Goal: Task Accomplishment & Management: Manage account settings

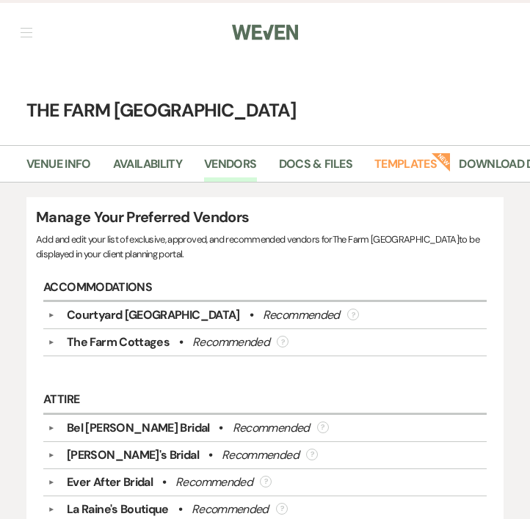
click at [104, 111] on h4 "The Farm [GEOGRAPHIC_DATA]" at bounding box center [265, 111] width 530 height 26
click at [29, 35] on button "button" at bounding box center [27, 32] width 12 height 9
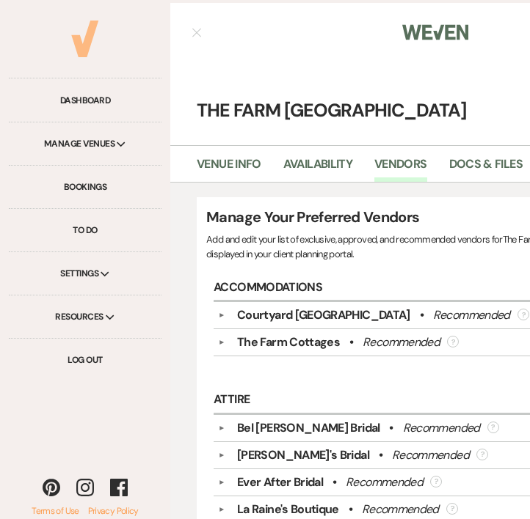
click at [79, 48] on use at bounding box center [84, 39] width 27 height 37
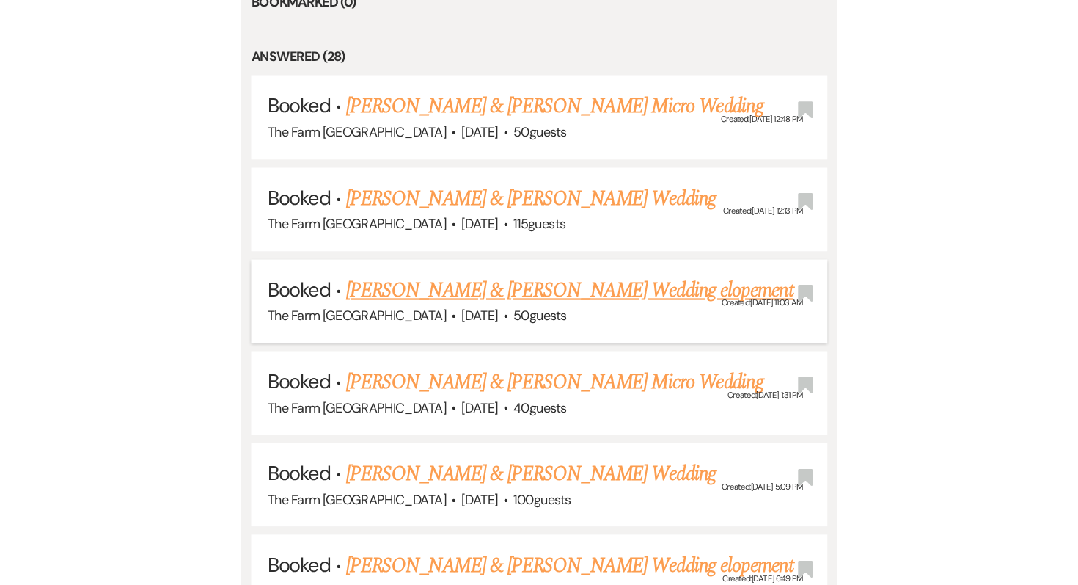
scroll to position [681, 0]
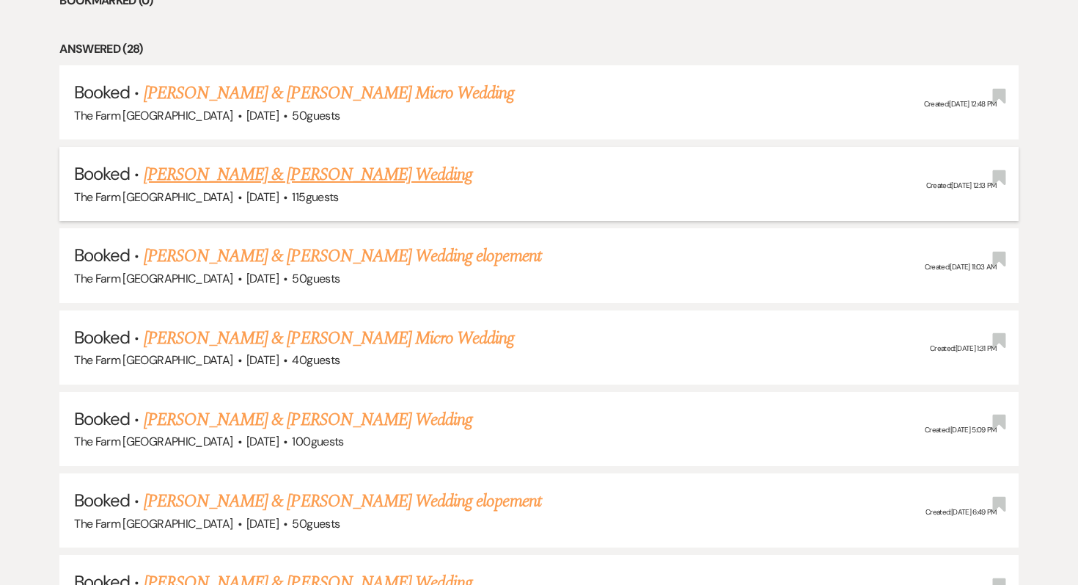
click at [405, 181] on link "Chance Stewart & Kayla Johnson's Wedding" at bounding box center [308, 174] width 329 height 26
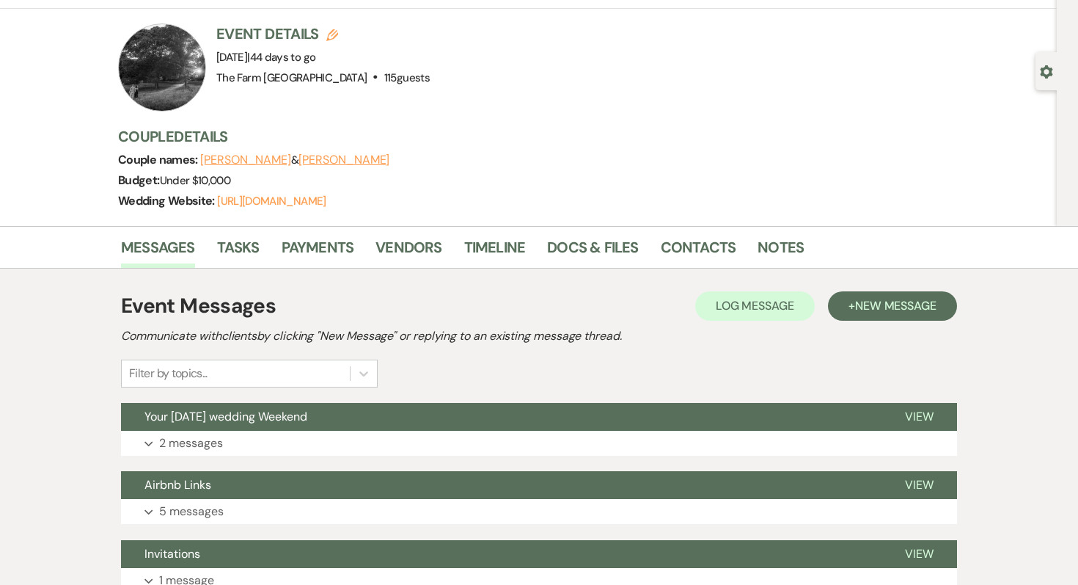
scroll to position [81, 0]
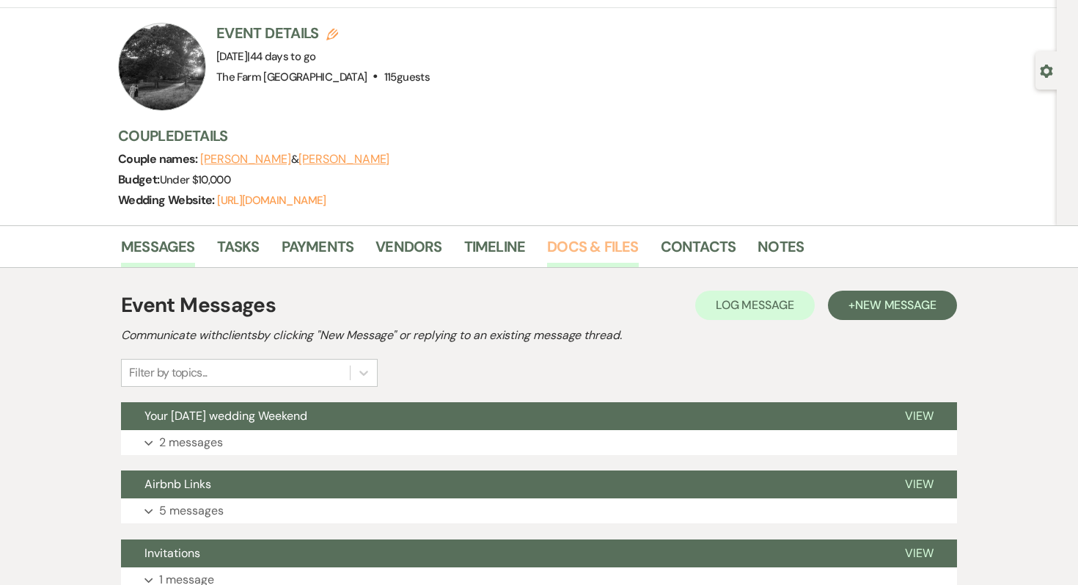
click at [529, 247] on link "Docs & Files" at bounding box center [592, 251] width 91 height 32
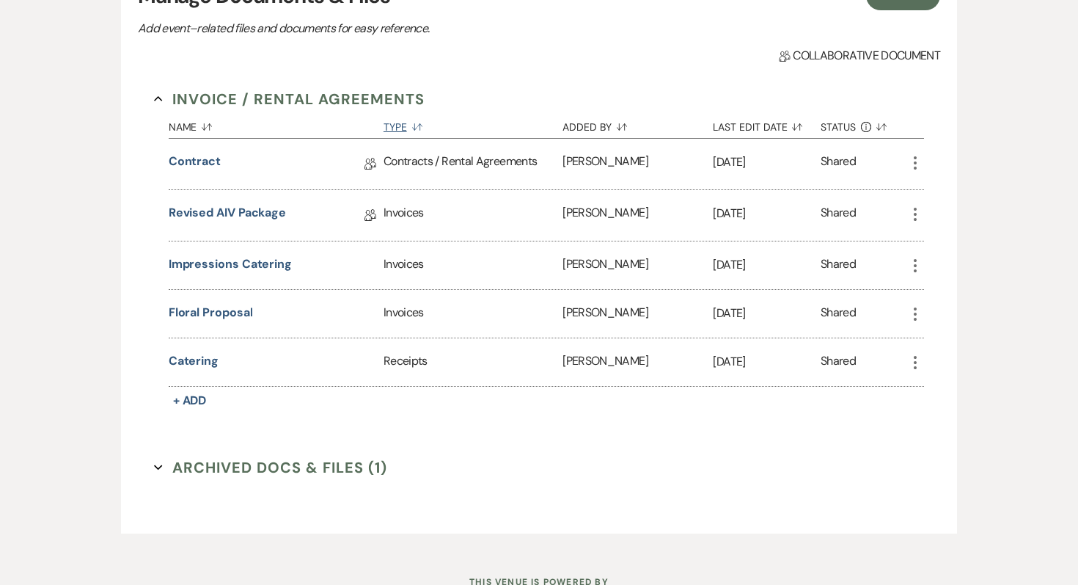
scroll to position [406, 0]
click at [175, 156] on link "Contract" at bounding box center [195, 163] width 52 height 23
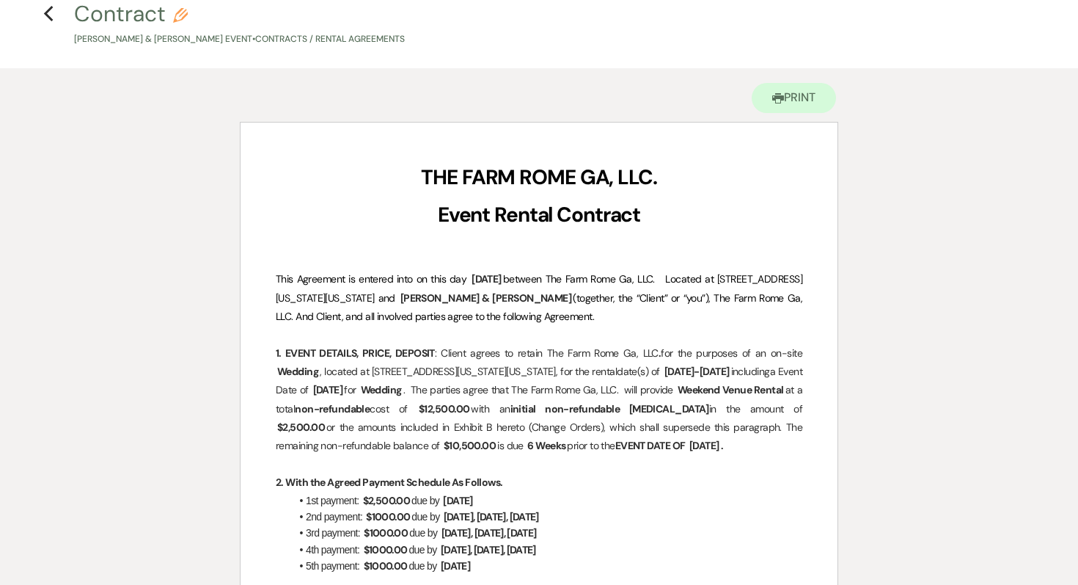
scroll to position [76, 0]
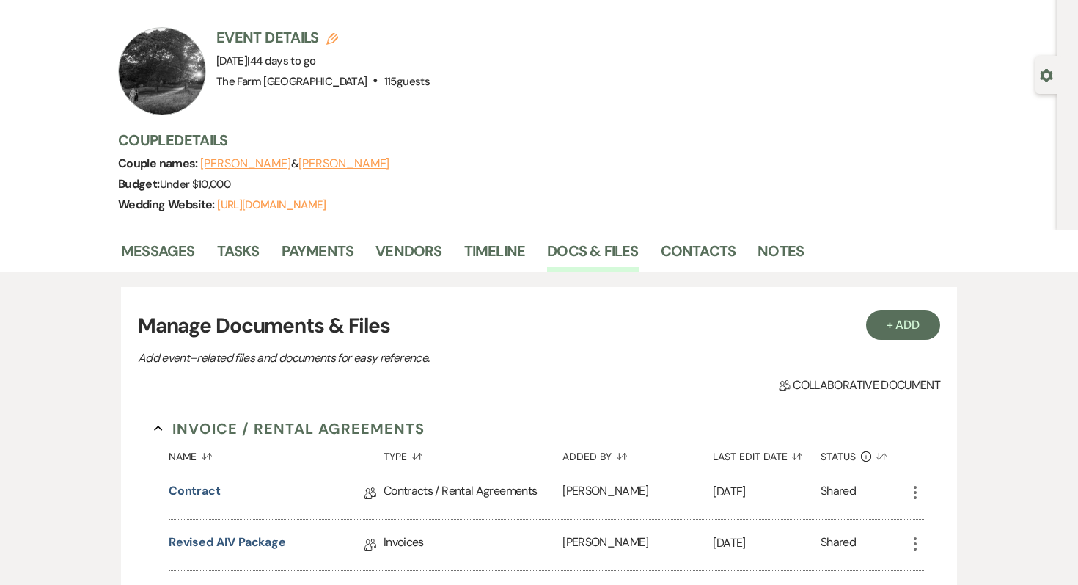
scroll to position [406, 0]
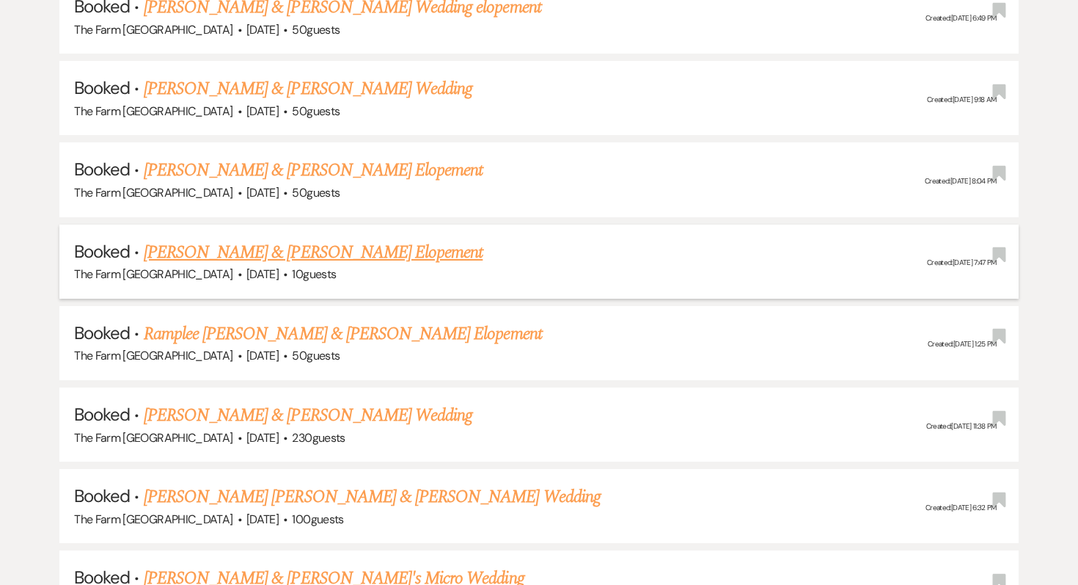
scroll to position [1177, 0]
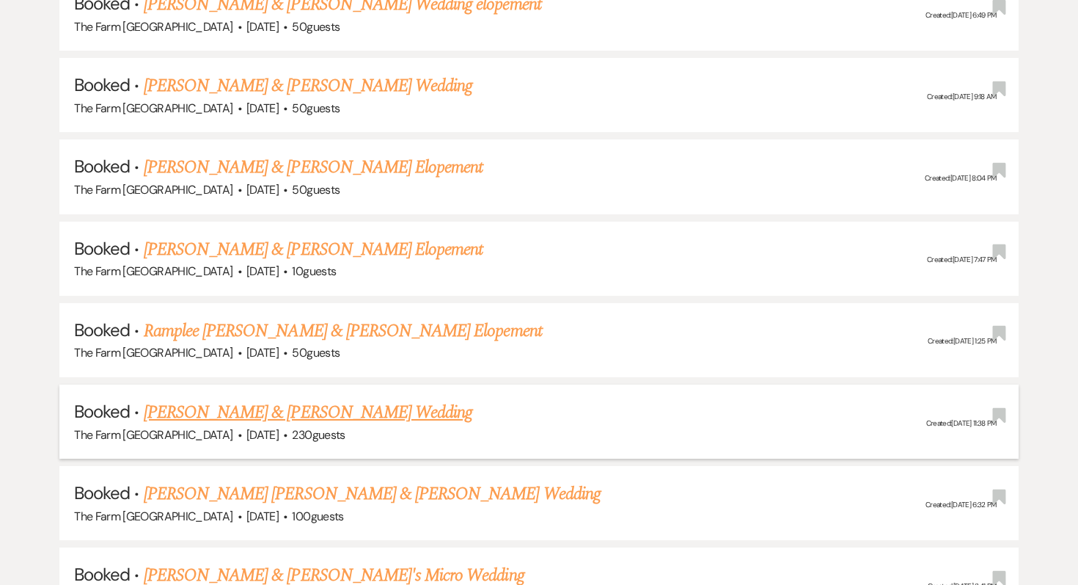
click at [367, 407] on link "Colby Robinson & Sophia Larsen's Wedding" at bounding box center [308, 412] width 329 height 26
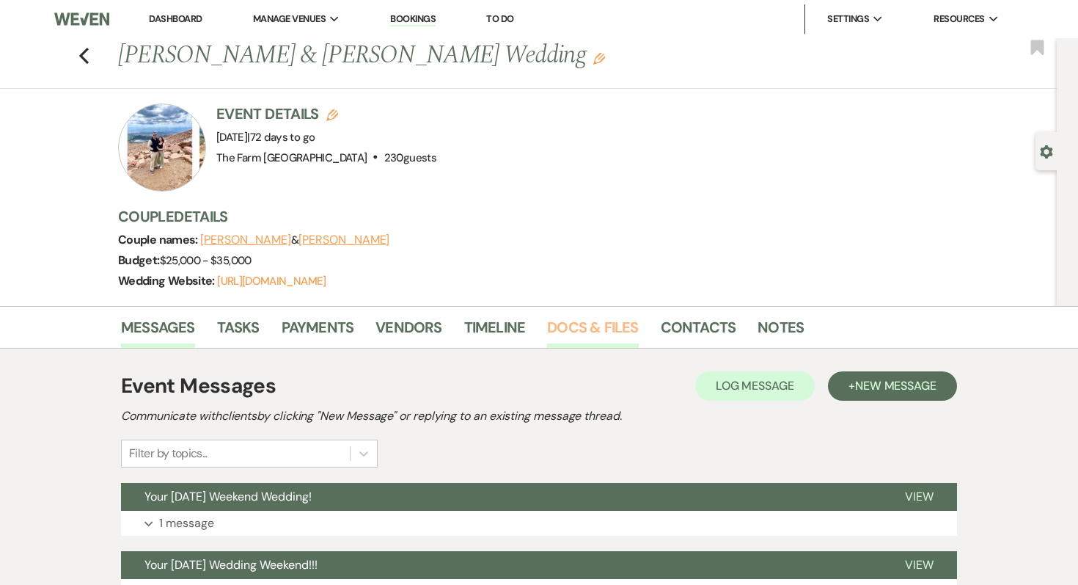
click at [529, 323] on link "Docs & Files" at bounding box center [592, 331] width 91 height 32
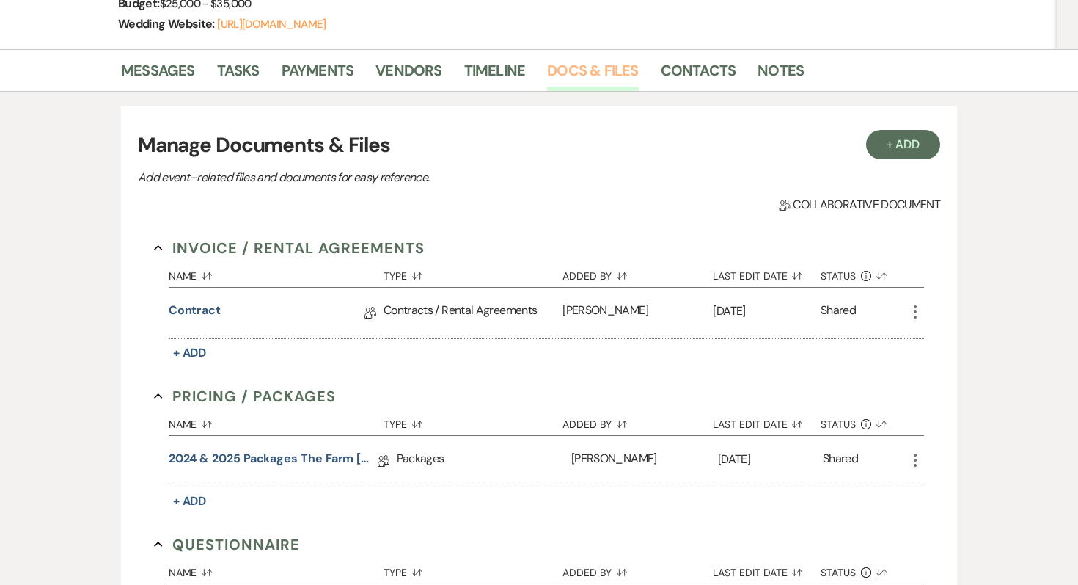
scroll to position [285, 0]
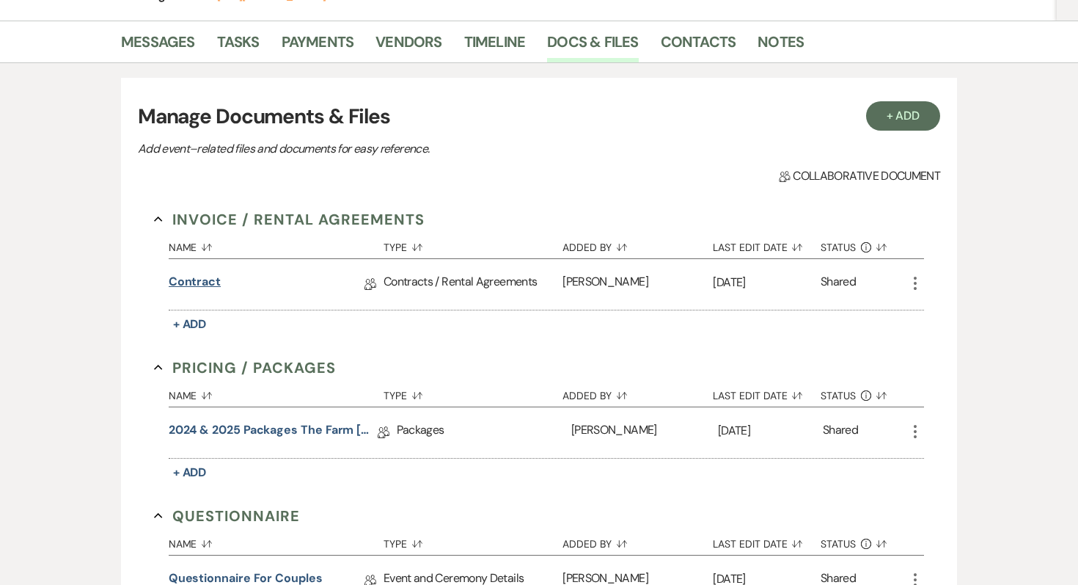
click at [183, 281] on link "Contract" at bounding box center [195, 284] width 52 height 23
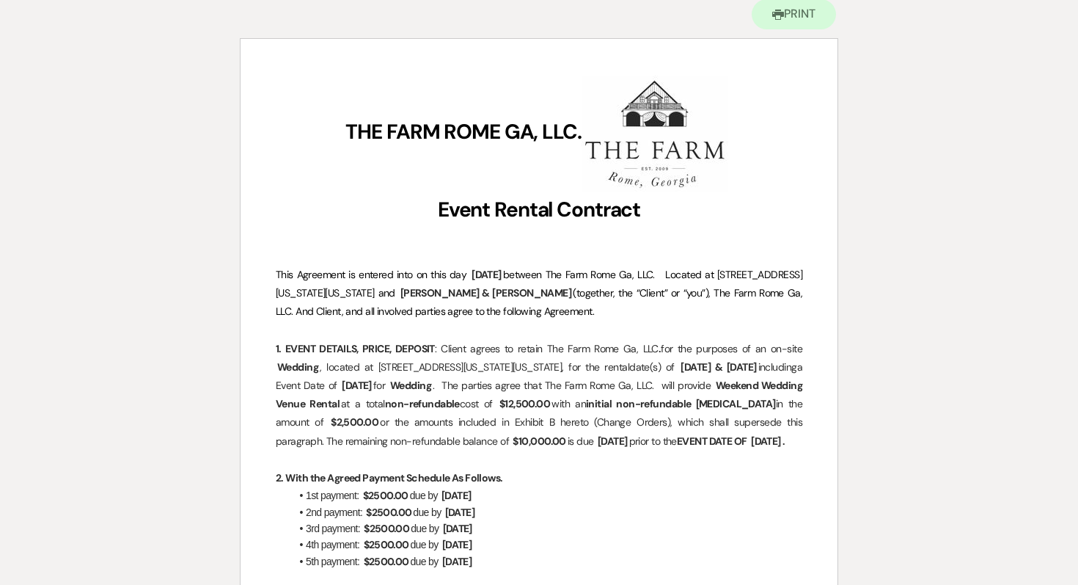
scroll to position [283, 0]
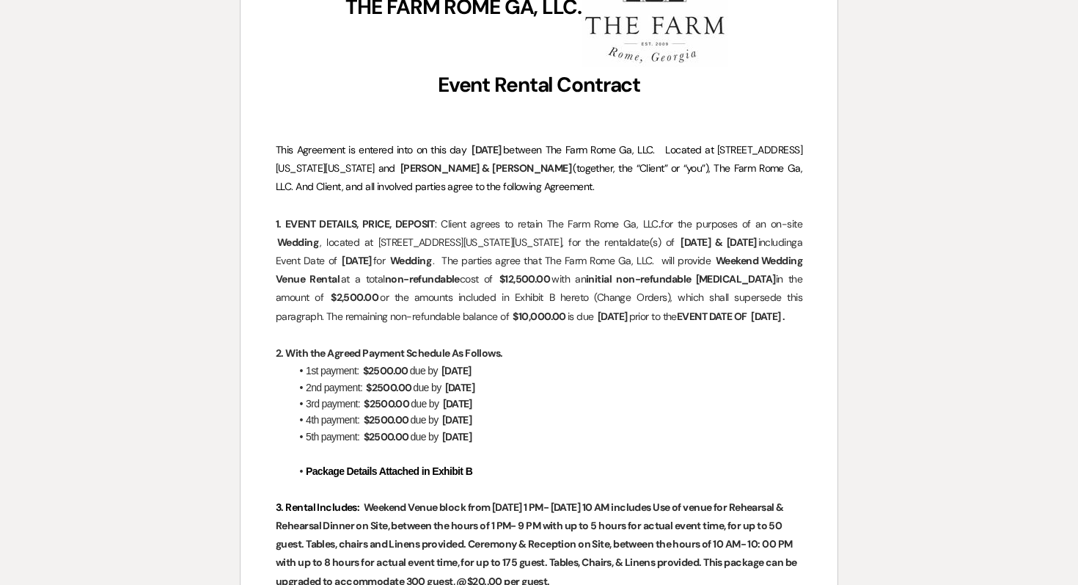
scroll to position [285, 0]
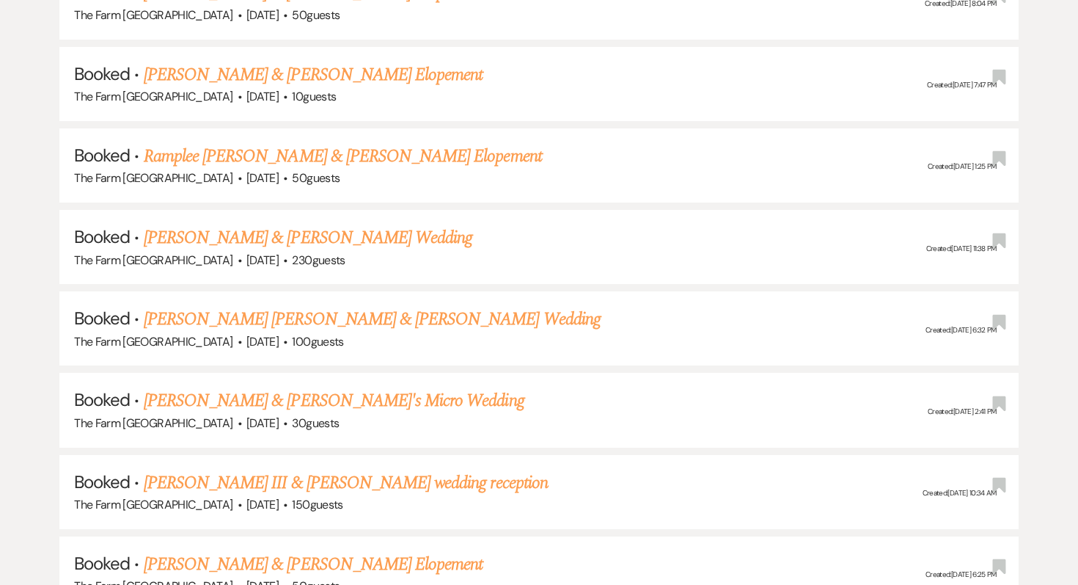
scroll to position [1353, 0]
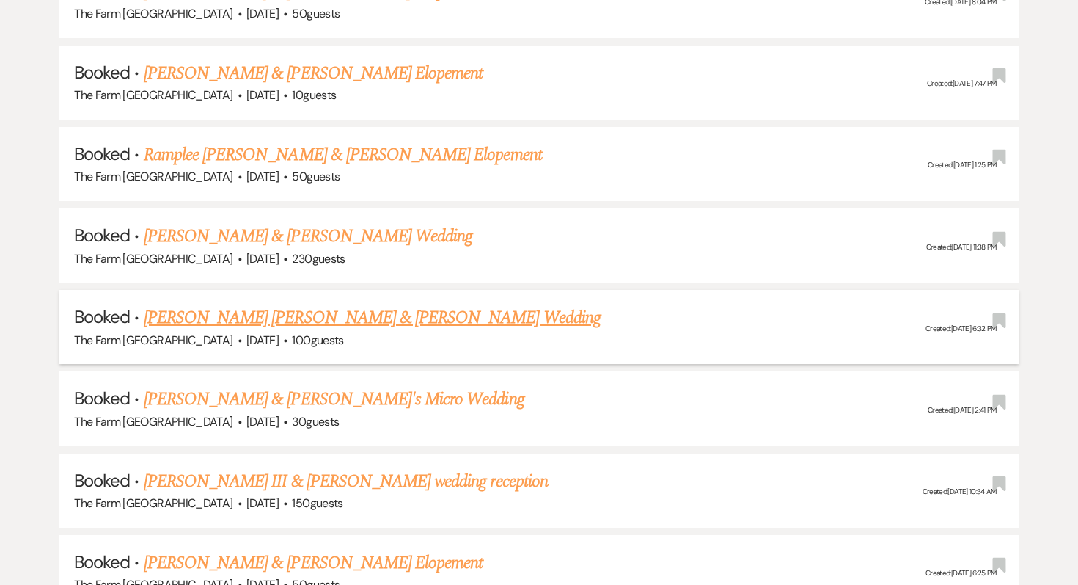
click at [254, 309] on link "Daniel Heath Odom & Chelsea Lopez's Wedding" at bounding box center [372, 317] width 457 height 26
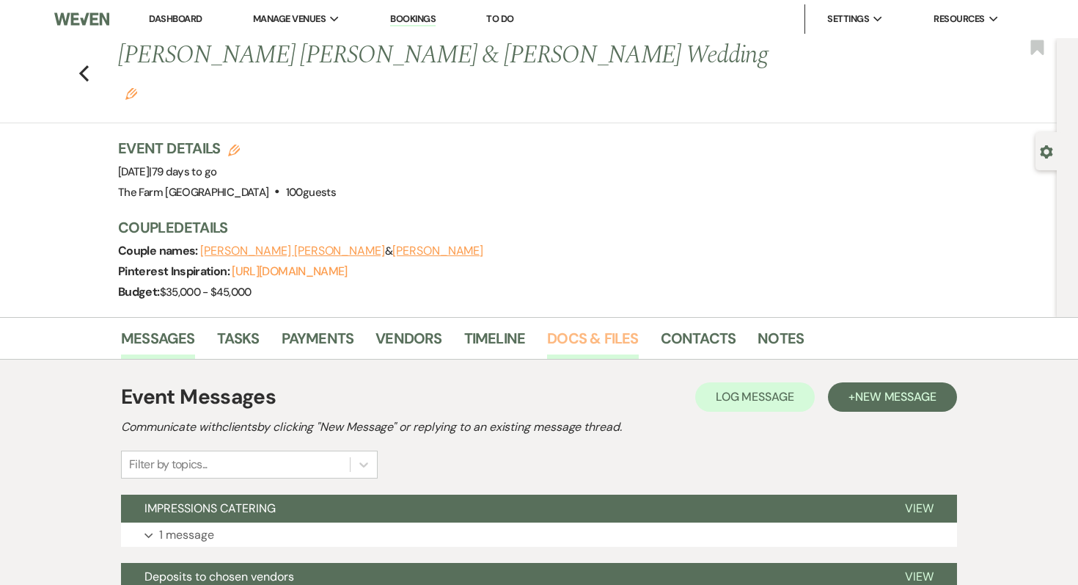
click at [529, 326] on link "Docs & Files" at bounding box center [592, 342] width 91 height 32
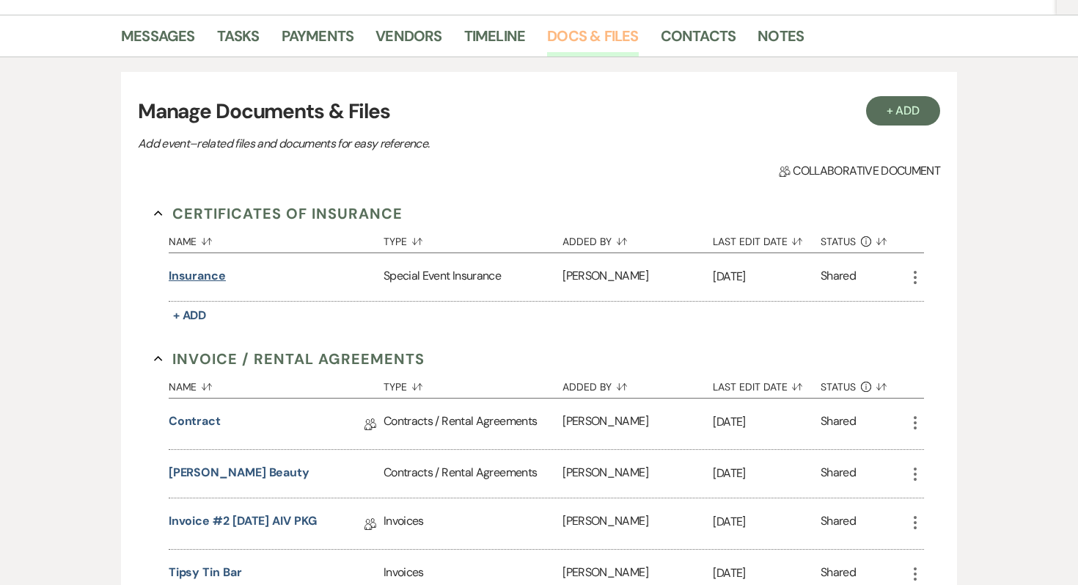
scroll to position [304, 0]
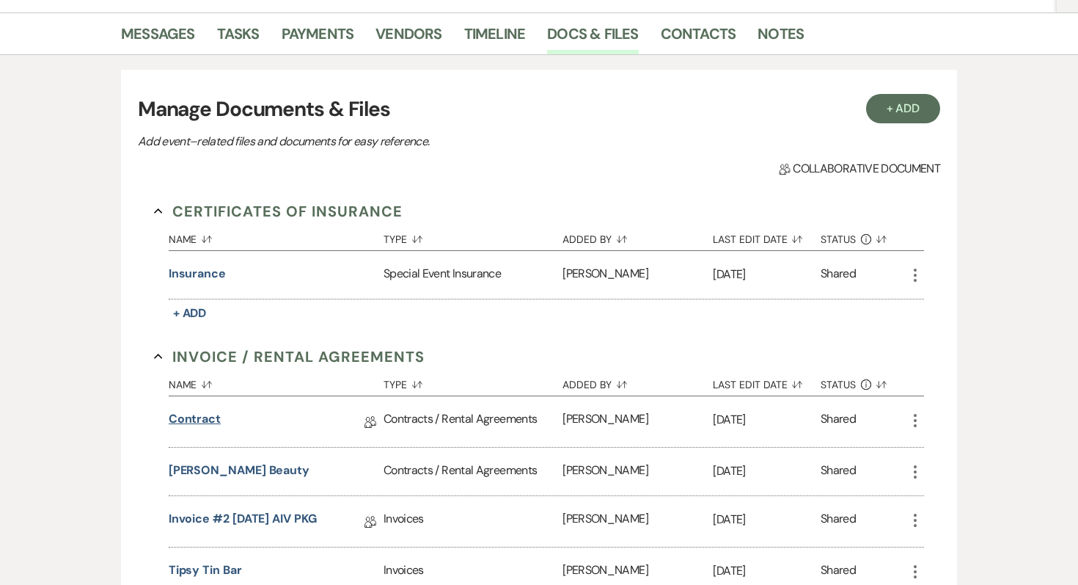
click at [201, 410] on link "Contract" at bounding box center [195, 421] width 52 height 23
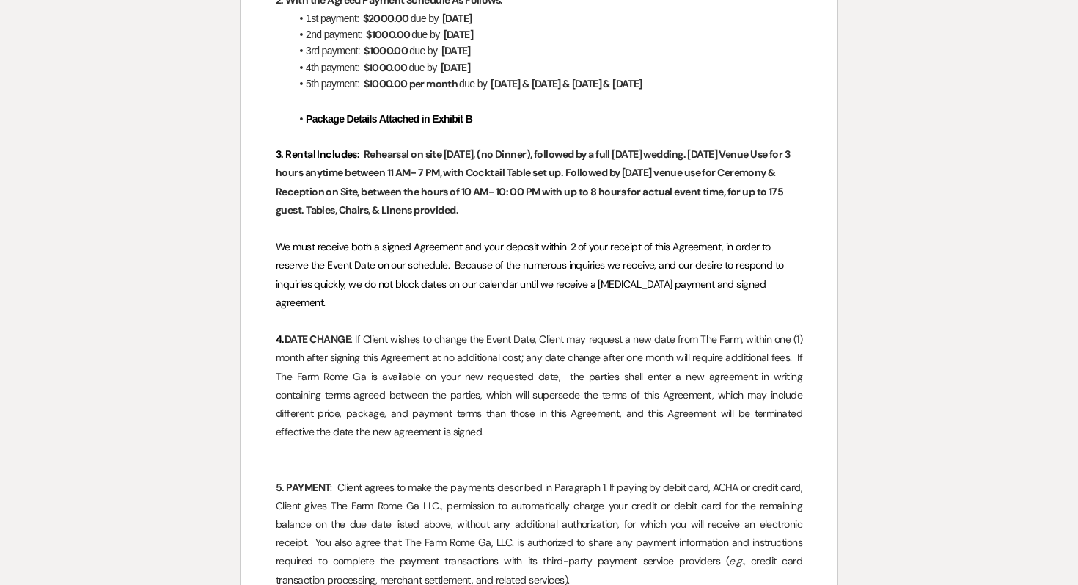
scroll to position [566, 0]
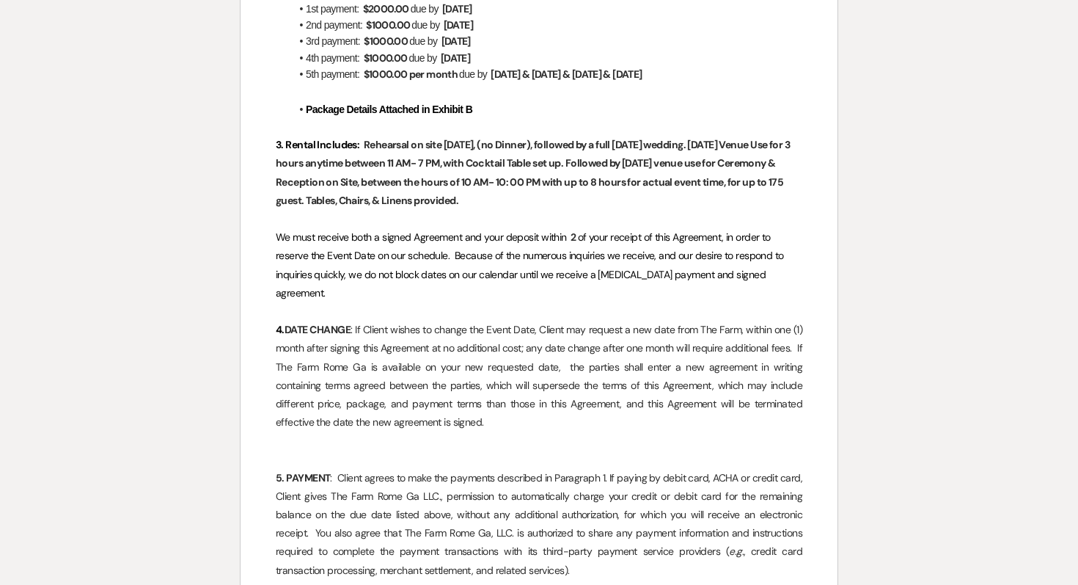
scroll to position [304, 0]
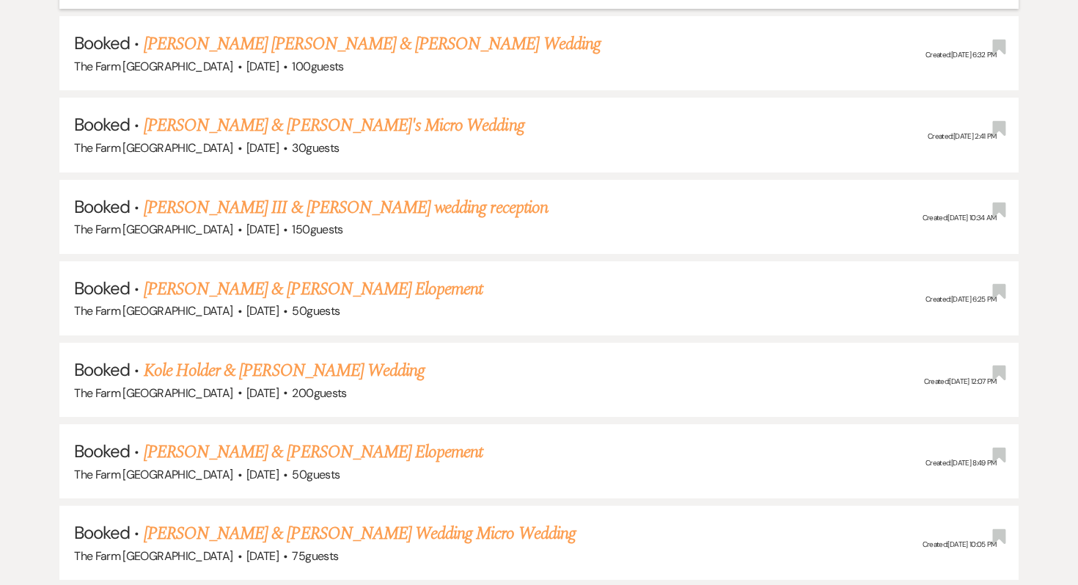
scroll to position [1629, 0]
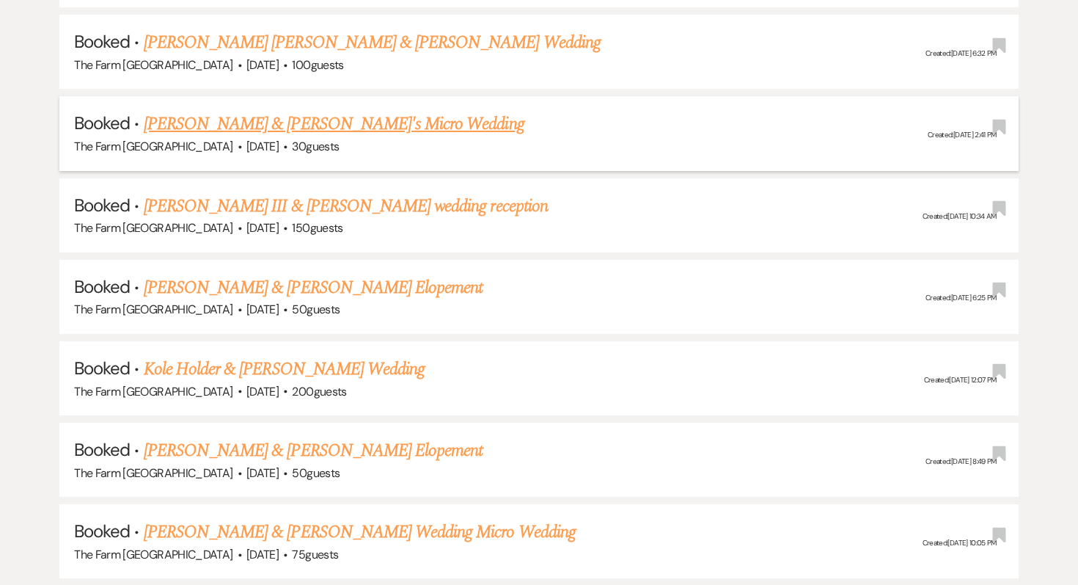
click at [342, 123] on link "Amy Comer & Zachary Pack's Micro Wedding" at bounding box center [334, 124] width 381 height 26
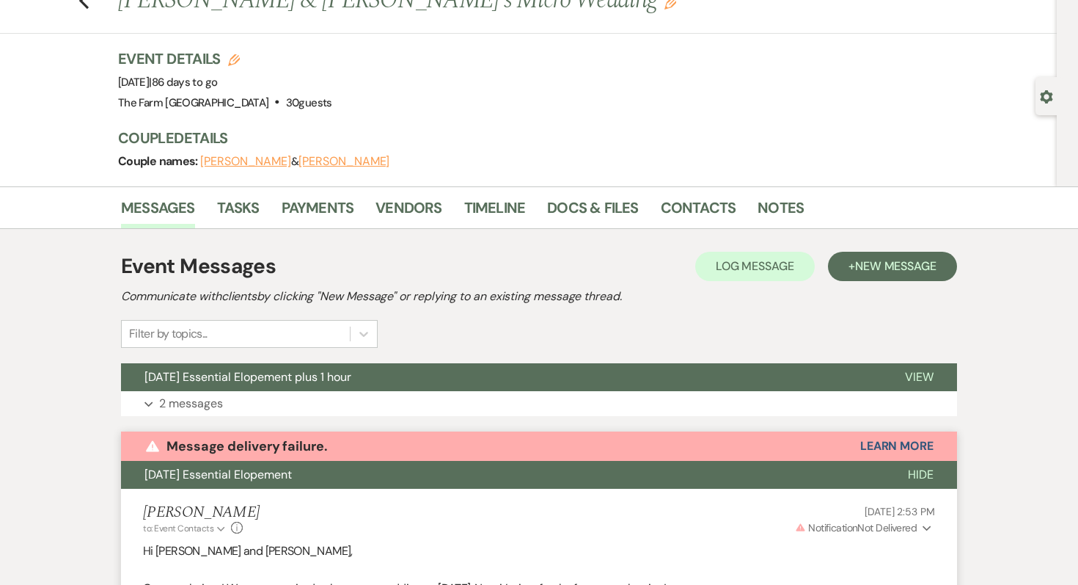
scroll to position [50, 0]
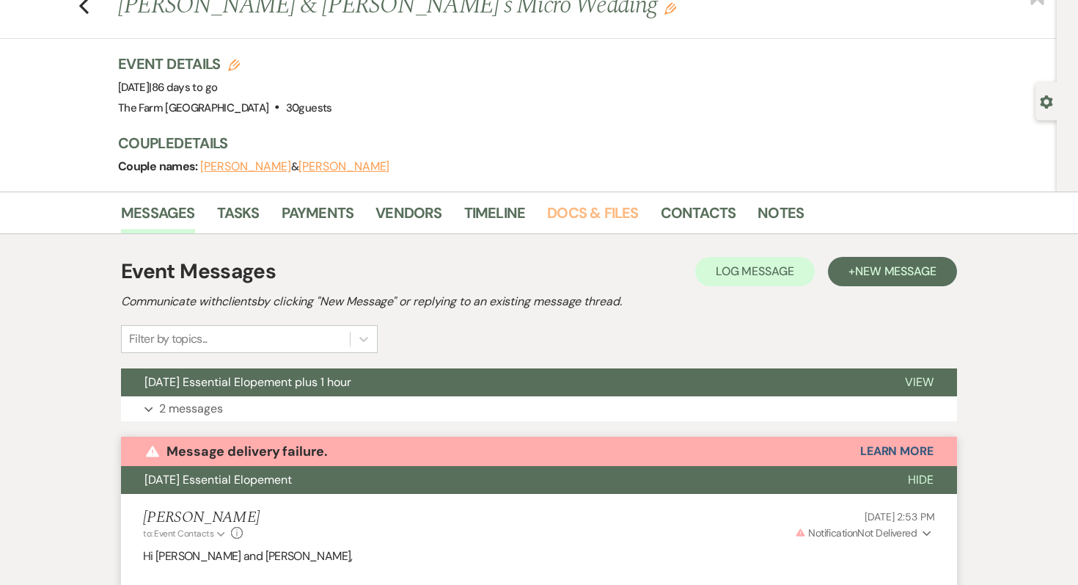
click at [529, 210] on link "Docs & Files" at bounding box center [592, 217] width 91 height 32
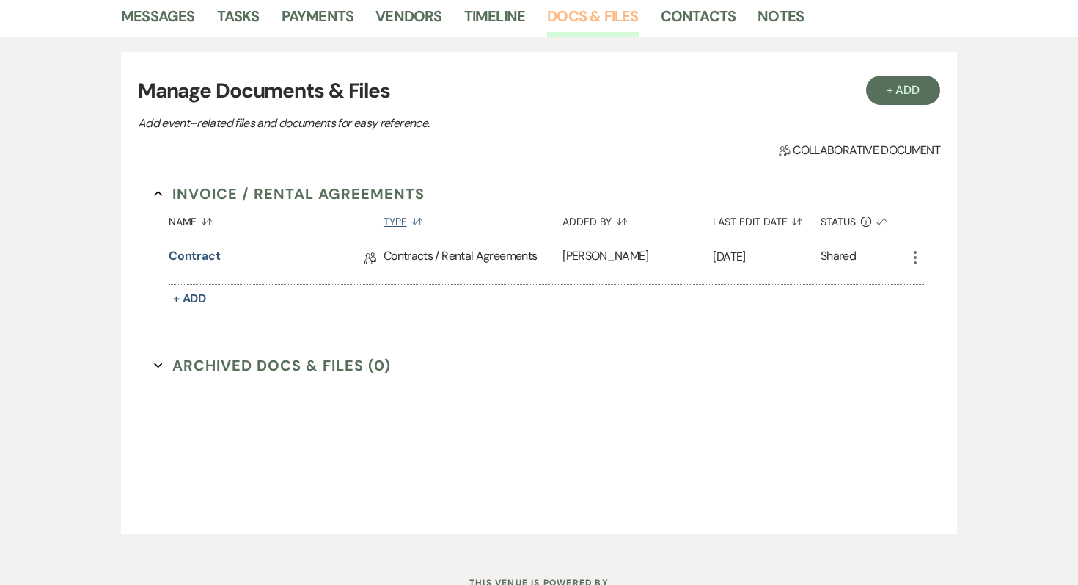
scroll to position [268, 0]
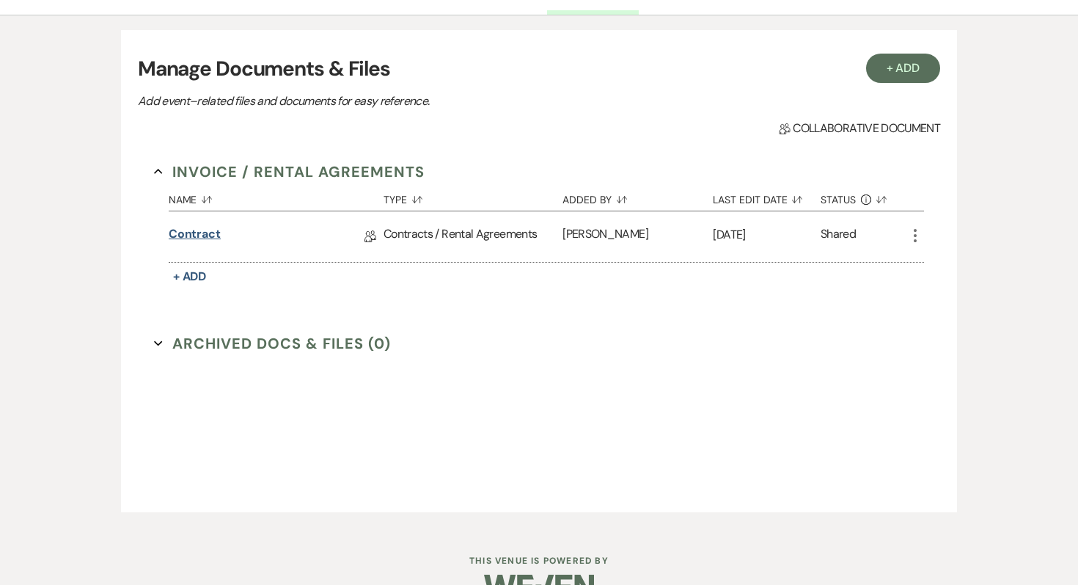
click at [199, 237] on link "Contract" at bounding box center [195, 236] width 52 height 23
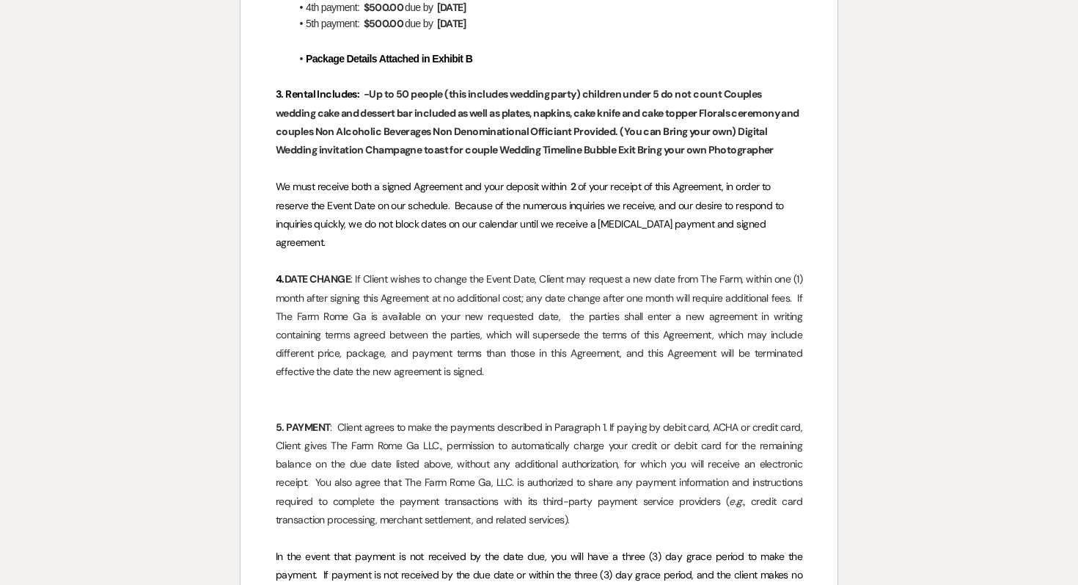
scroll to position [637, 0]
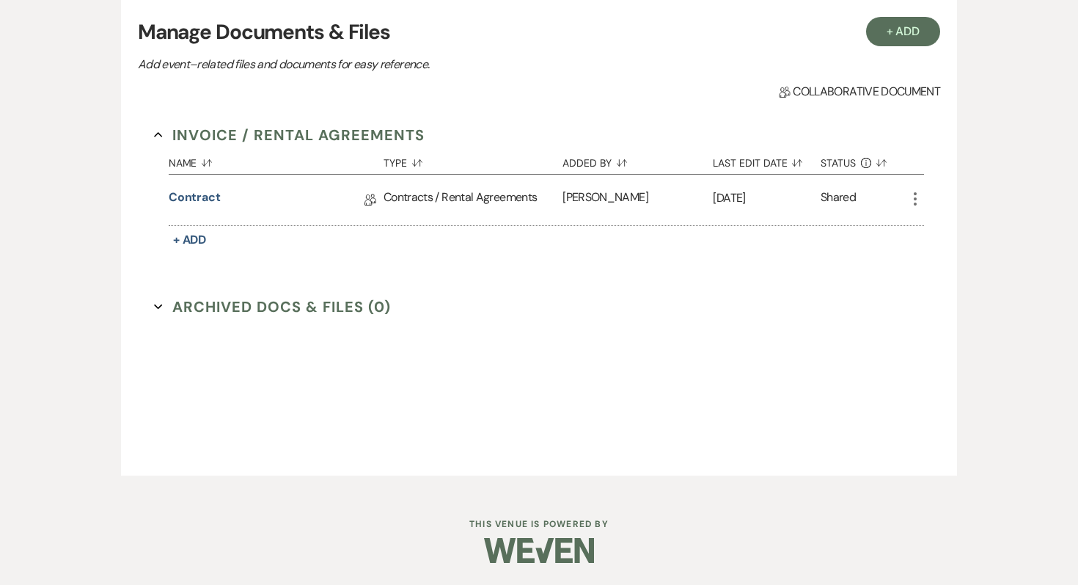
scroll to position [268, 0]
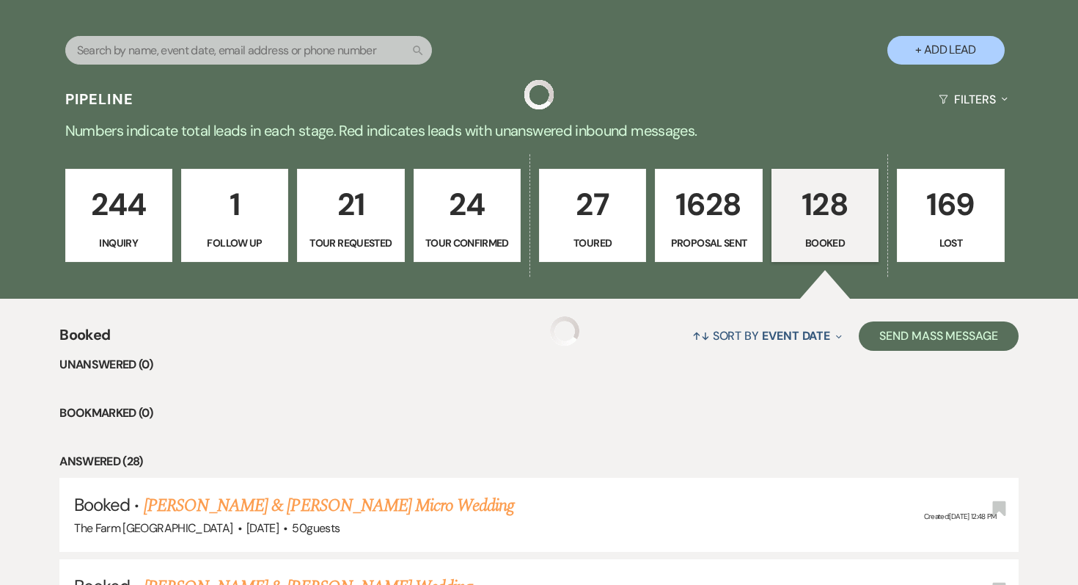
scroll to position [1629, 0]
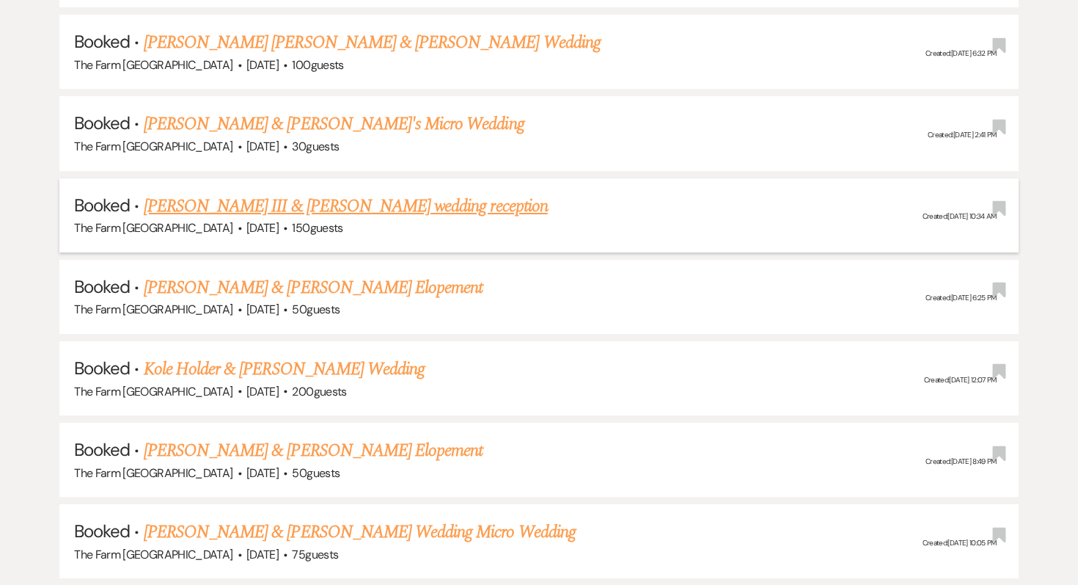
click at [208, 198] on link "Harris Bagley III & Kayln Estes's wedding reception" at bounding box center [346, 206] width 404 height 26
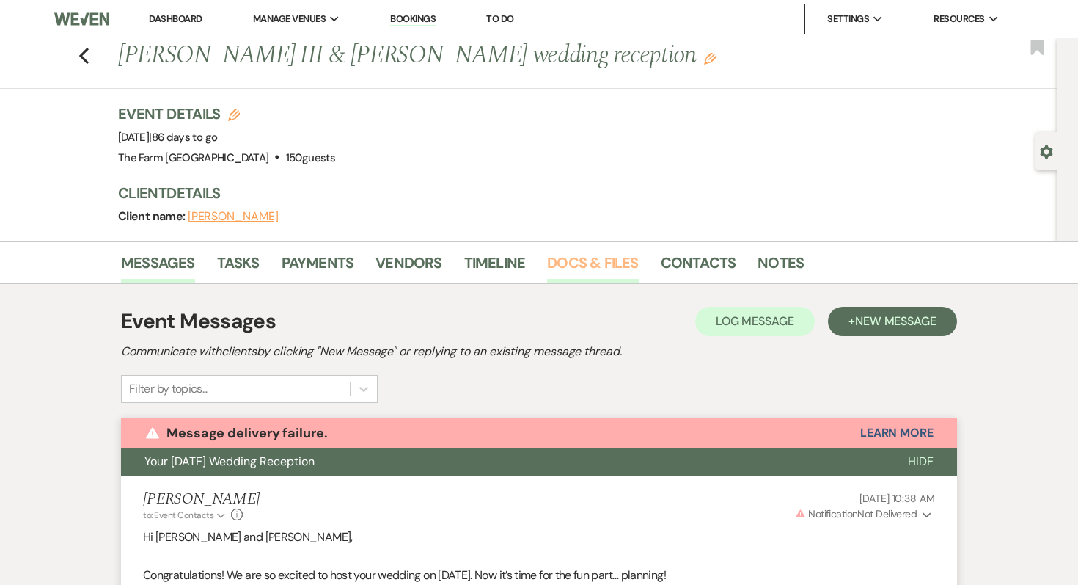
click at [529, 255] on link "Docs & Files" at bounding box center [592, 267] width 91 height 32
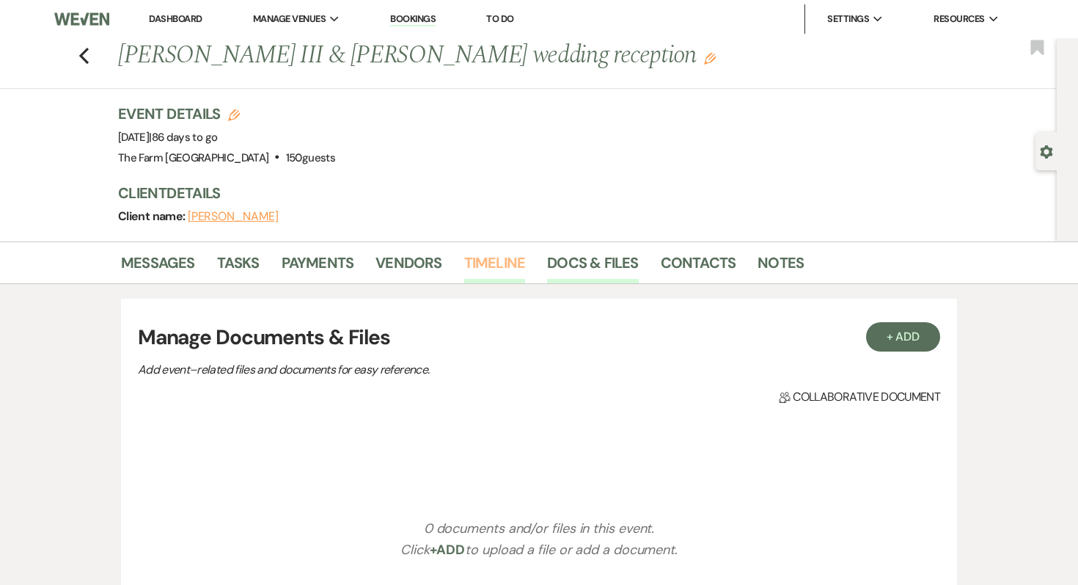
click at [506, 252] on link "Timeline" at bounding box center [495, 267] width 62 height 32
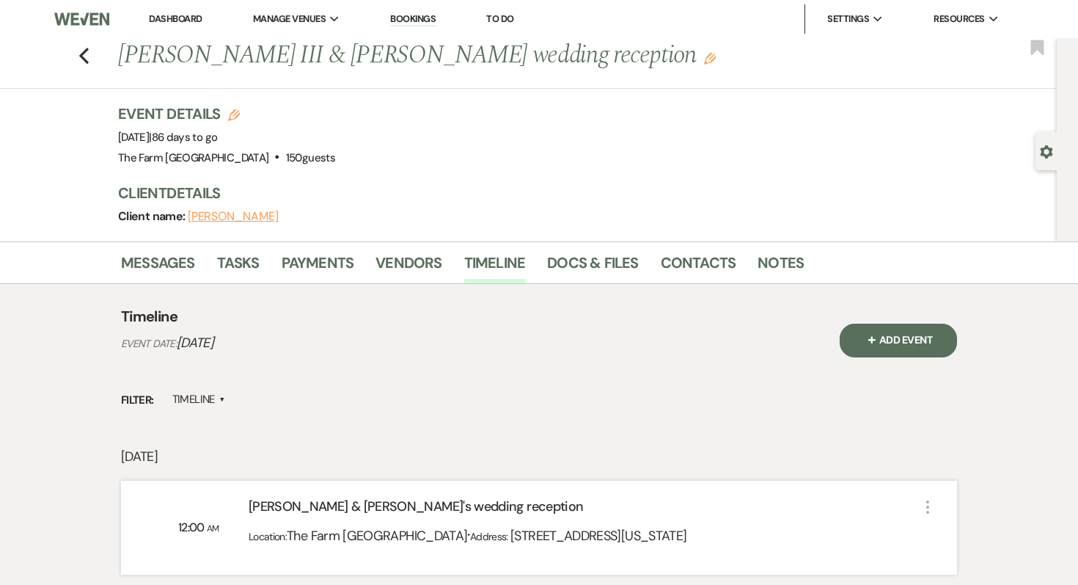
scroll to position [1629, 0]
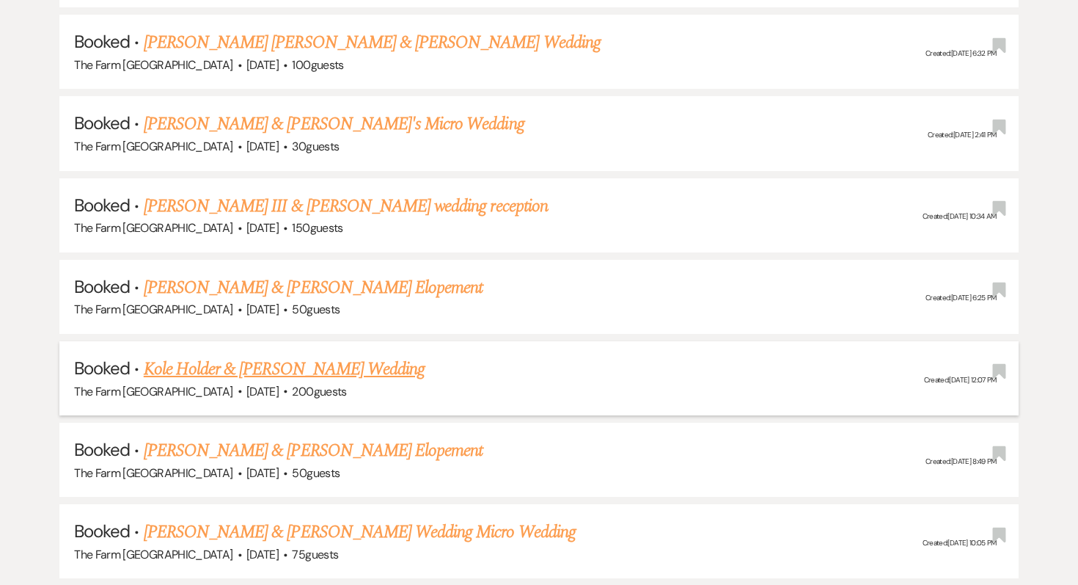
click at [217, 367] on link "Kole Holder & Jewel Hulsey's Wedding" at bounding box center [284, 369] width 281 height 26
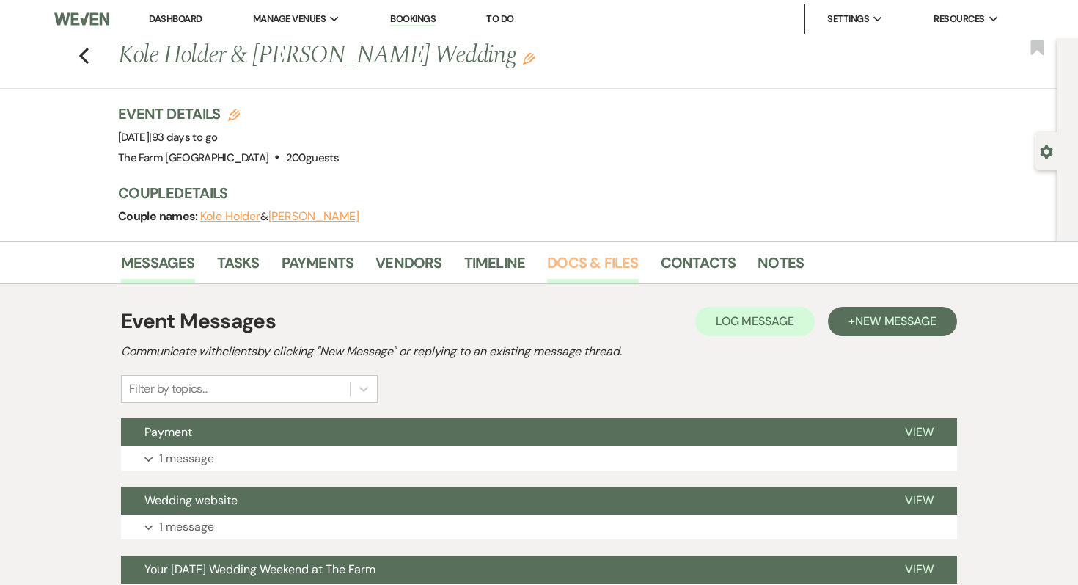
click at [529, 263] on link "Docs & Files" at bounding box center [592, 267] width 91 height 32
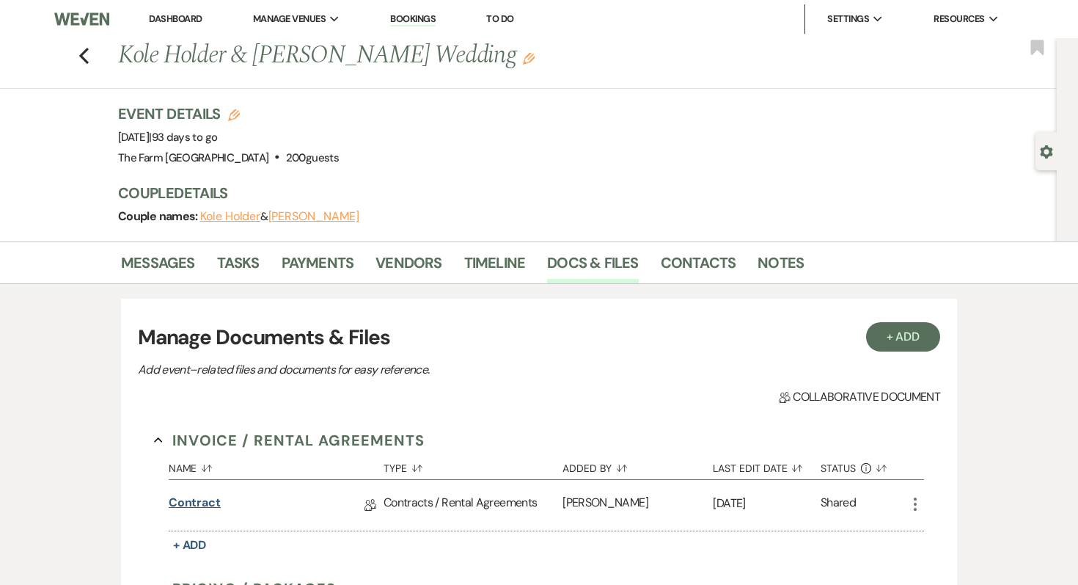
click at [189, 501] on link "Contract" at bounding box center [195, 505] width 52 height 23
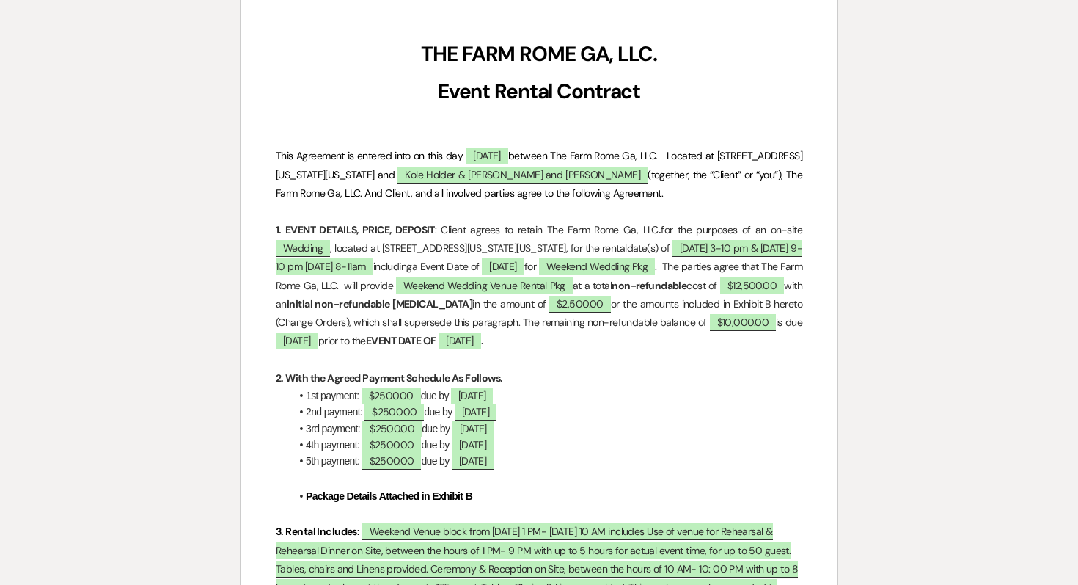
scroll to position [207, 0]
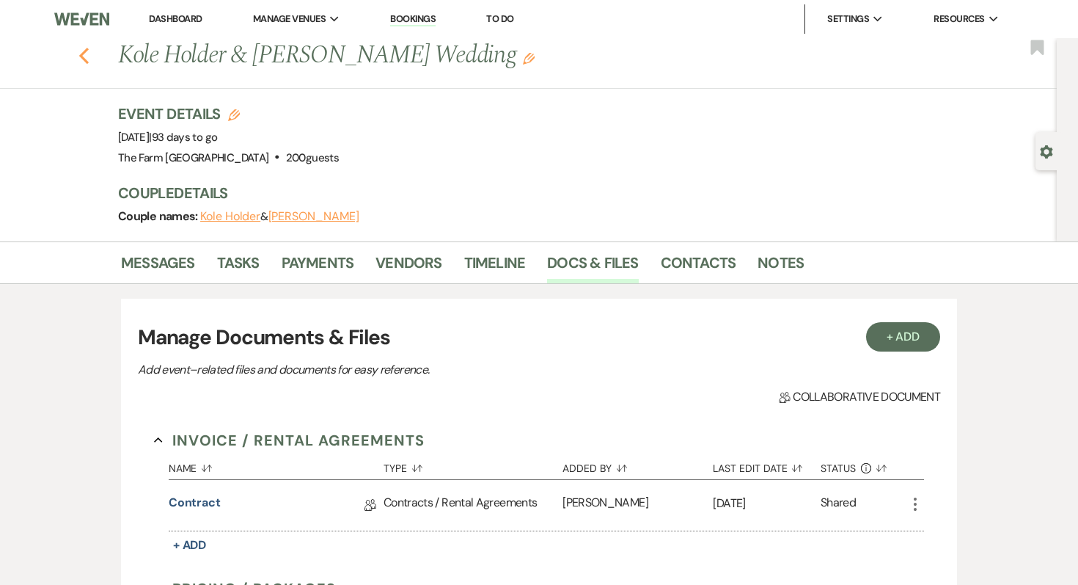
click at [79, 54] on icon "Previous" at bounding box center [83, 56] width 11 height 18
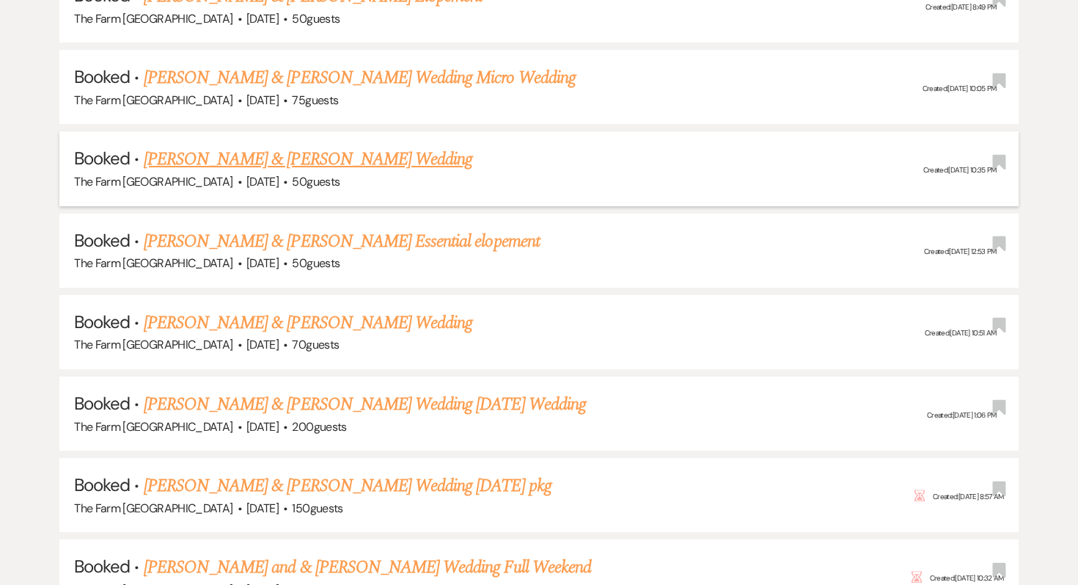
scroll to position [2088, 0]
